Goal: Task Accomplishment & Management: Manage account settings

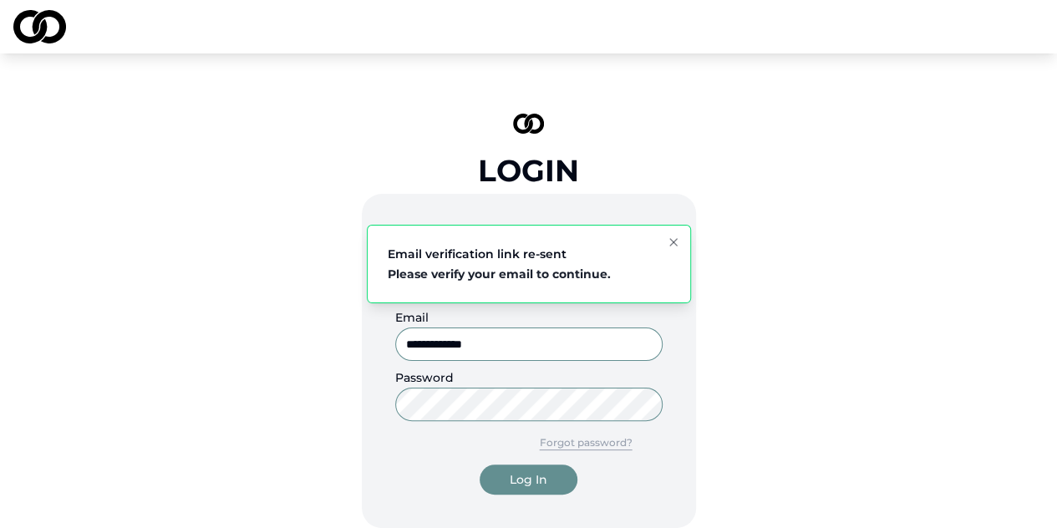
click at [526, 485] on div "Log In" at bounding box center [528, 479] width 38 height 17
click at [526, 485] on div "Log In" at bounding box center [528, 479] width 71 height 20
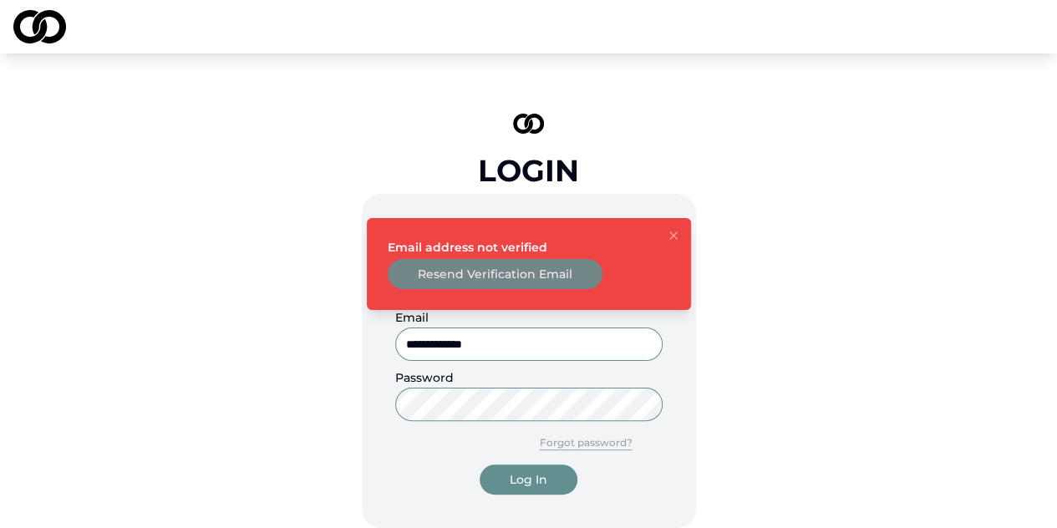
click at [476, 271] on button "Resend Verification Email" at bounding box center [495, 274] width 215 height 30
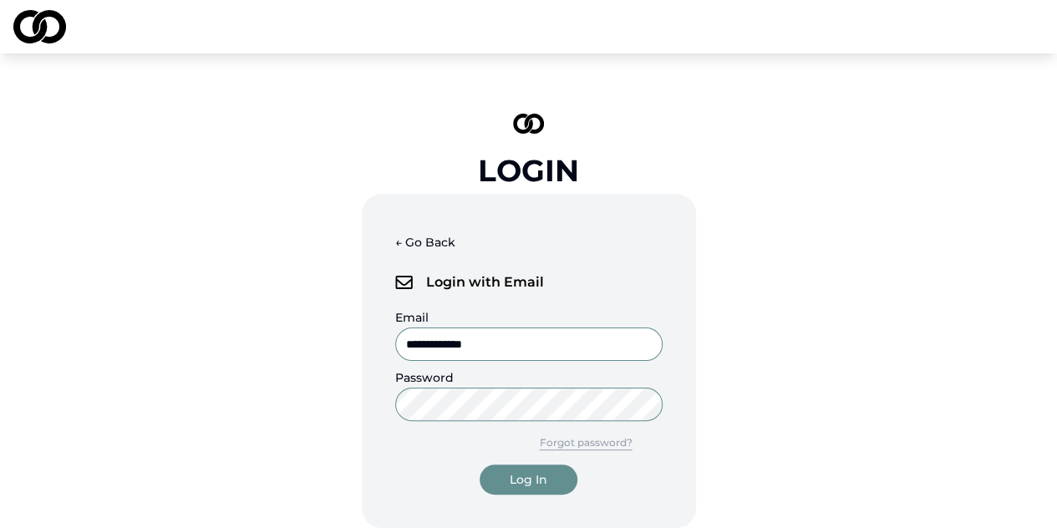
click at [511, 475] on div "Log In" at bounding box center [528, 479] width 38 height 17
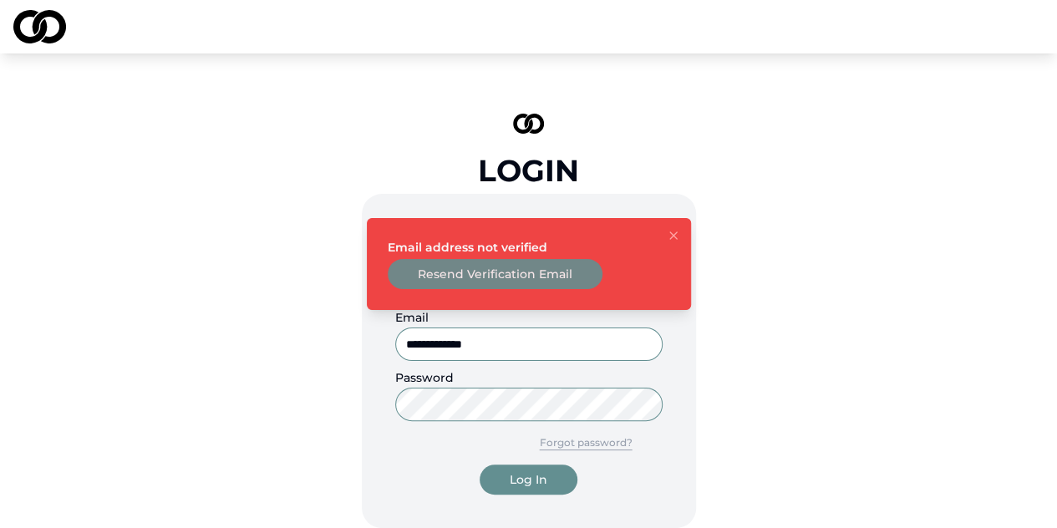
click at [503, 278] on button "Resend Verification Email" at bounding box center [495, 274] width 215 height 30
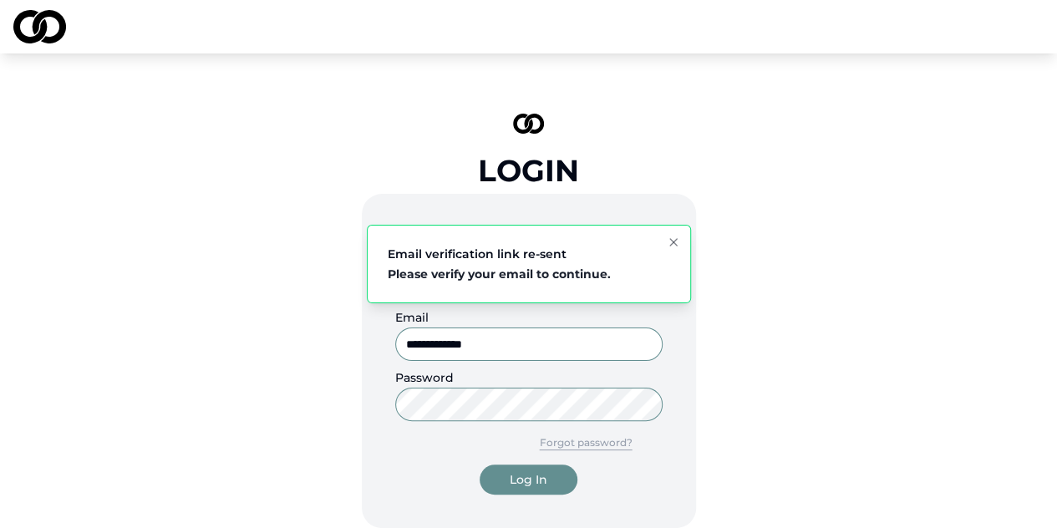
click at [601, 443] on button "Forgot password?" at bounding box center [585, 443] width 153 height 30
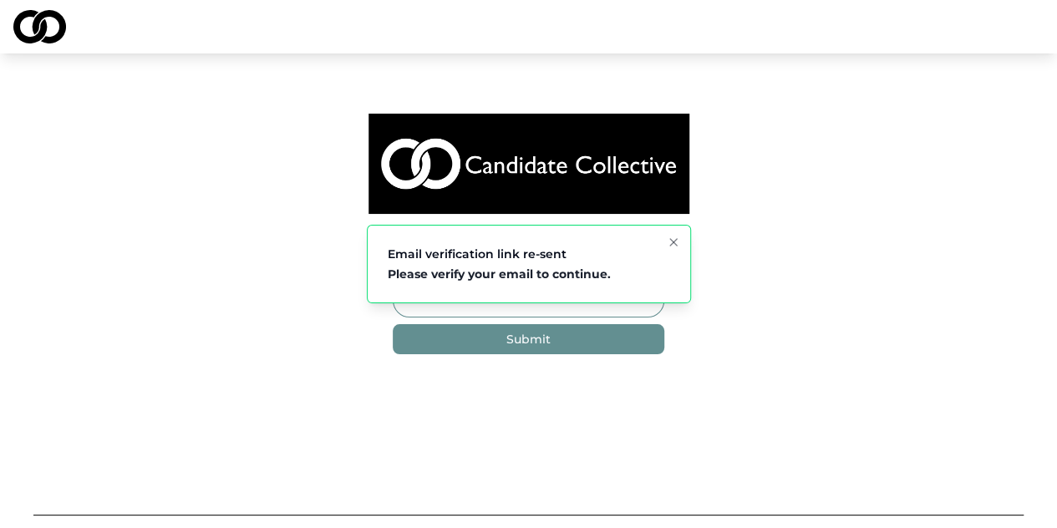
click at [675, 236] on icon "Notifications (F8)" at bounding box center [672, 242] width 13 height 13
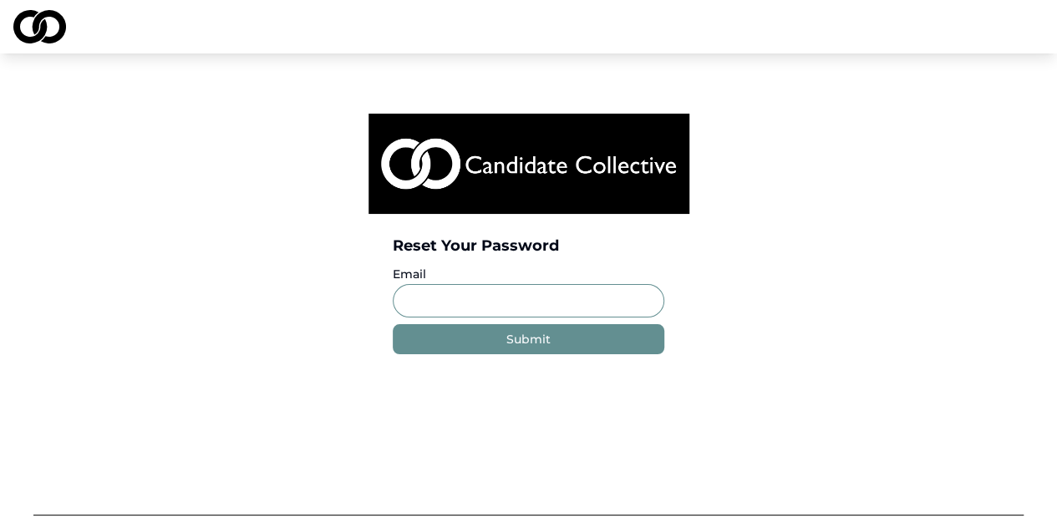
click at [548, 309] on input "Email" at bounding box center [528, 300] width 271 height 33
type input "**********"
click at [524, 348] on button "Submit" at bounding box center [528, 339] width 271 height 30
